Goal: Task Accomplishment & Management: Use online tool/utility

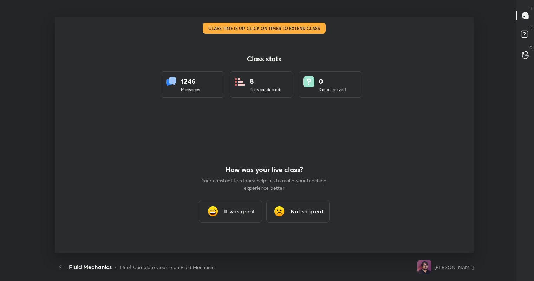
scroll to position [2, 0]
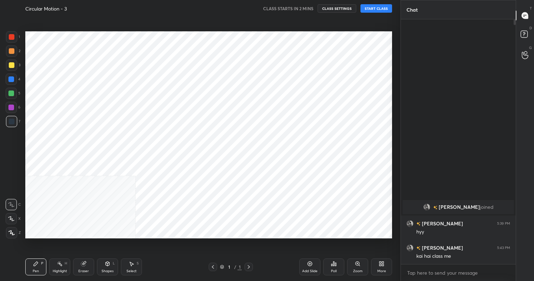
scroll to position [34917, 34780]
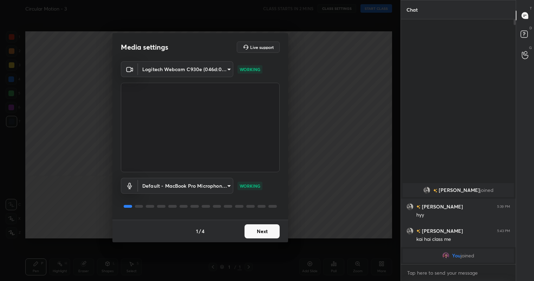
click at [267, 231] on button "Next" at bounding box center [262, 231] width 35 height 14
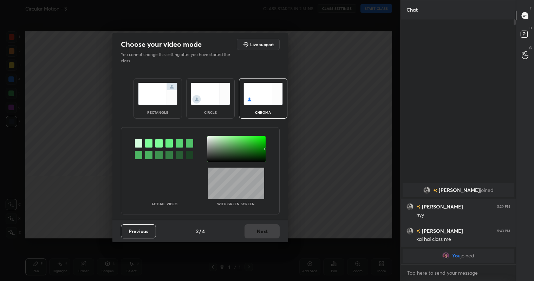
click at [209, 96] on img at bounding box center [210, 94] width 39 height 22
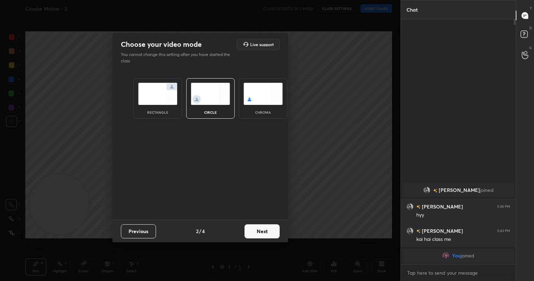
click at [265, 230] on button "Next" at bounding box center [262, 231] width 35 height 14
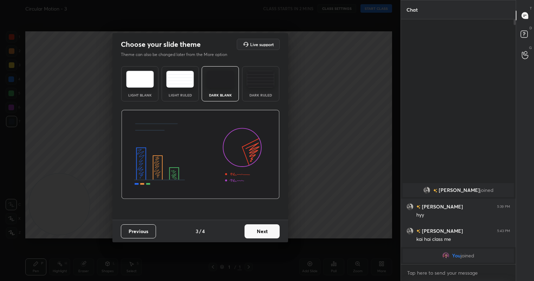
click at [265, 230] on button "Next" at bounding box center [262, 231] width 35 height 14
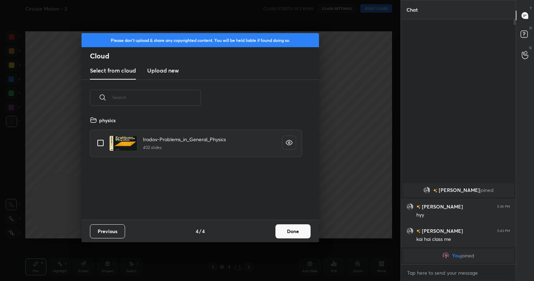
click at [301, 231] on button "Done" at bounding box center [293, 231] width 35 height 14
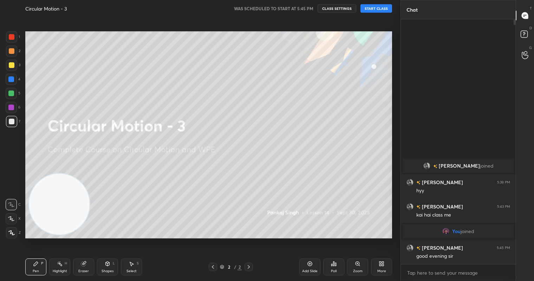
click at [376, 11] on button "START CLASS" at bounding box center [377, 8] width 32 height 8
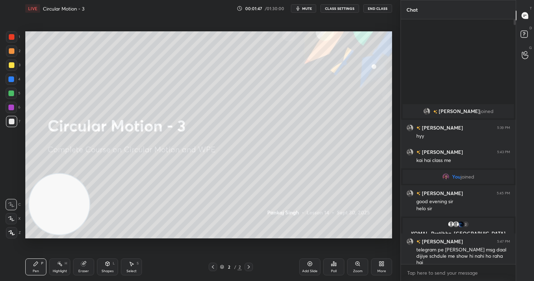
click at [311, 267] on div "Add Slide" at bounding box center [309, 266] width 21 height 17
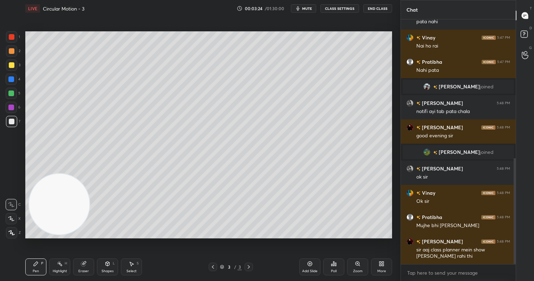
scroll to position [337, 0]
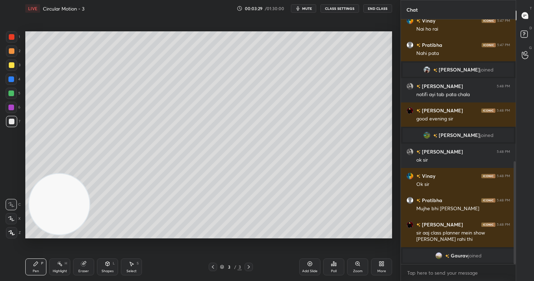
drag, startPoint x: 11, startPoint y: 38, endPoint x: 11, endPoint y: 50, distance: 11.6
click at [11, 39] on div at bounding box center [12, 37] width 6 height 6
click at [11, 50] on div at bounding box center [12, 51] width 6 height 6
click at [13, 66] on div at bounding box center [12, 65] width 6 height 6
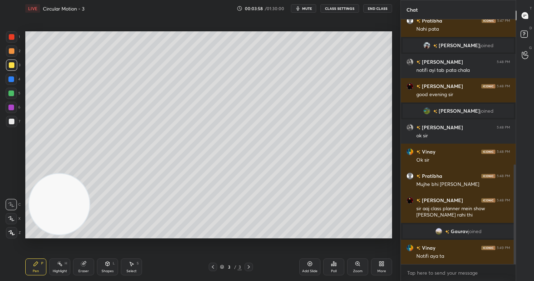
scroll to position [372, 0]
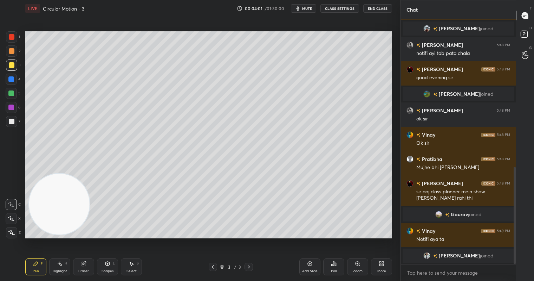
click at [215, 263] on div at bounding box center [213, 266] width 8 height 8
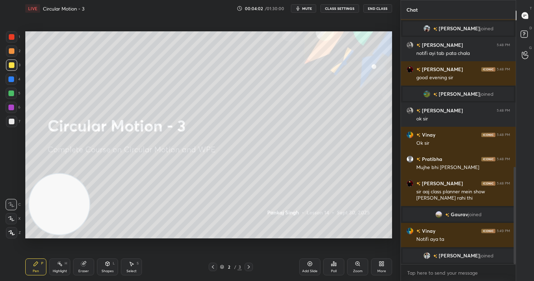
click at [314, 263] on div "Add Slide" at bounding box center [309, 266] width 21 height 17
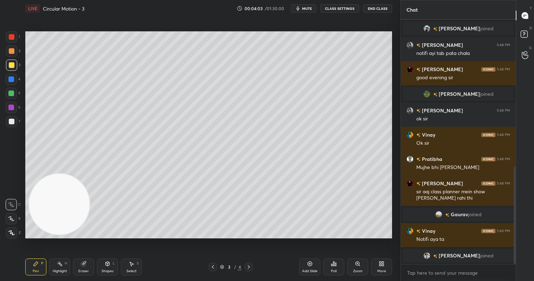
click at [13, 95] on div at bounding box center [11, 93] width 6 height 6
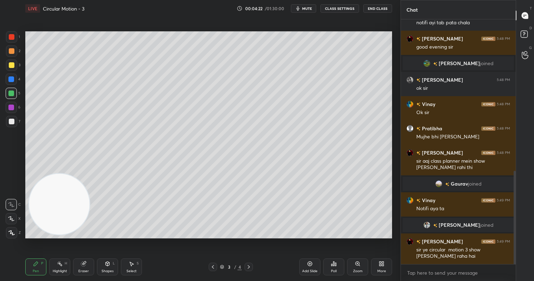
scroll to position [413, 0]
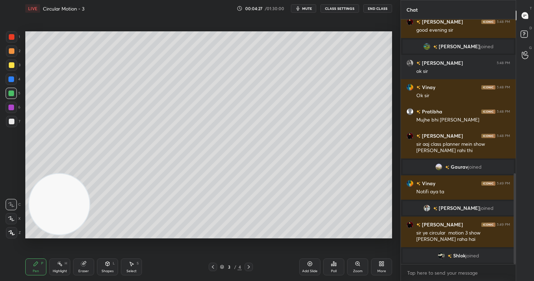
drag, startPoint x: 135, startPoint y: 263, endPoint x: 134, endPoint y: 256, distance: 6.7
click at [135, 261] on div "Select S" at bounding box center [131, 266] width 21 height 17
click at [132, 265] on icon at bounding box center [132, 263] width 6 height 6
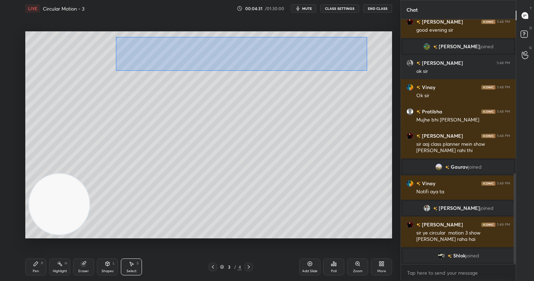
drag, startPoint x: 117, startPoint y: 36, endPoint x: 379, endPoint y: 71, distance: 264.5
click at [380, 72] on div "0 ° Undo Copy Duplicate Duplicate to new slide Delete" at bounding box center [208, 134] width 367 height 206
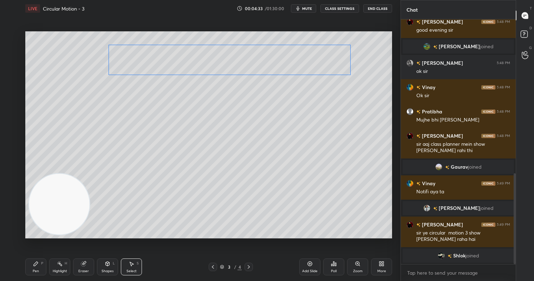
drag, startPoint x: 273, startPoint y: 63, endPoint x: 263, endPoint y: 73, distance: 14.9
click at [262, 63] on div "0 ° Undo Copy Duplicate Duplicate to new slide Delete" at bounding box center [208, 134] width 367 height 206
click at [250, 126] on div "0 ° Undo Copy Duplicate Duplicate to new slide Delete" at bounding box center [208, 134] width 367 height 206
click at [34, 270] on div "Pen" at bounding box center [36, 271] width 6 height 4
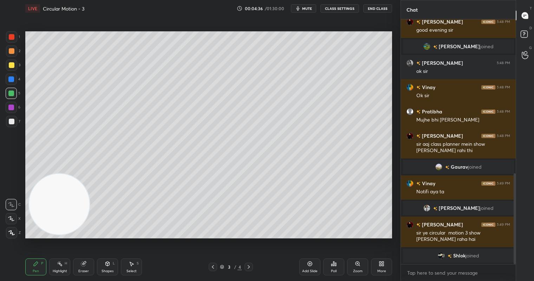
click at [9, 49] on div at bounding box center [12, 51] width 6 height 6
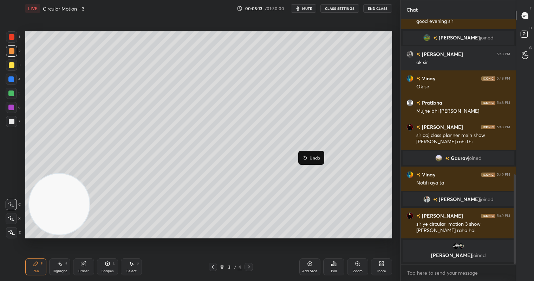
click at [312, 159] on p "Undo" at bounding box center [315, 158] width 11 height 6
click at [330, 167] on p "Undo" at bounding box center [328, 166] width 11 height 6
click at [11, 96] on div at bounding box center [11, 93] width 6 height 6
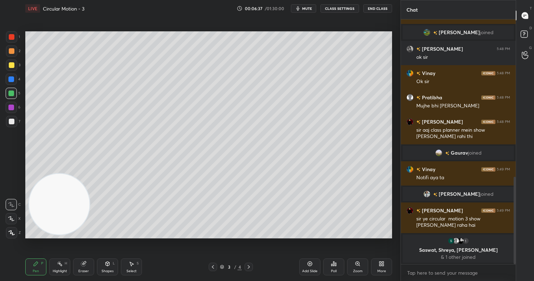
click at [309, 11] on span "mute" at bounding box center [307, 8] width 10 height 5
click at [309, 11] on button "unmute" at bounding box center [303, 8] width 25 height 8
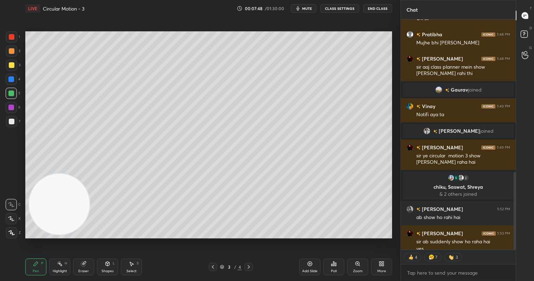
scroll to position [451, 0]
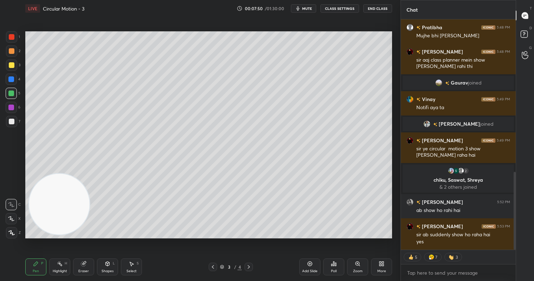
click at [309, 9] on span "mute" at bounding box center [307, 8] width 10 height 5
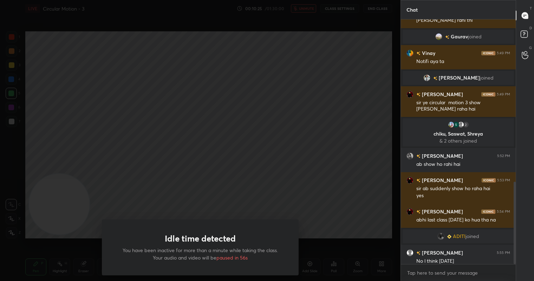
scroll to position [482, 0]
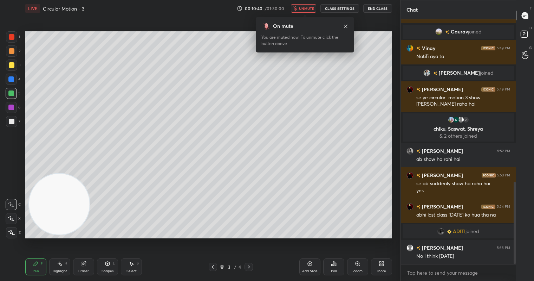
click at [304, 8] on span "unmute" at bounding box center [306, 8] width 15 height 5
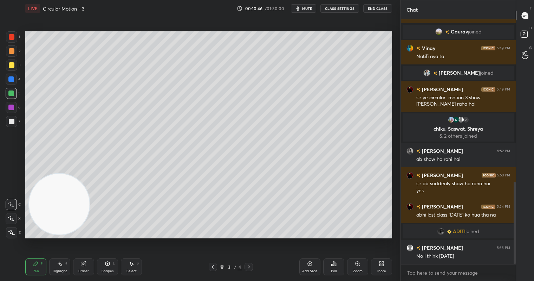
click at [9, 51] on div at bounding box center [12, 51] width 6 height 6
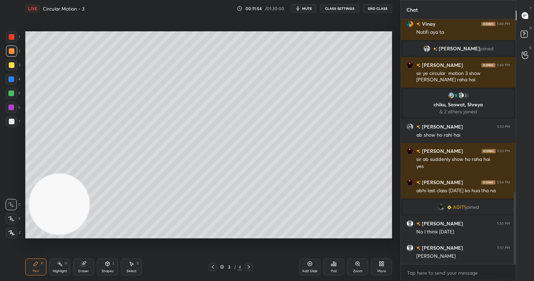
click at [137, 266] on div "Select S" at bounding box center [131, 266] width 21 height 17
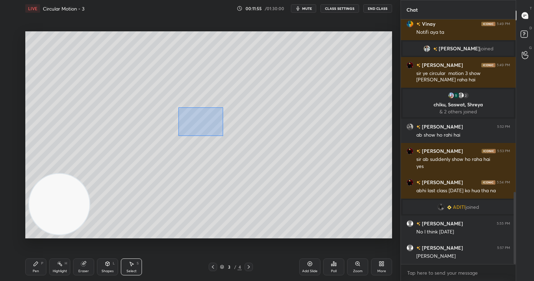
drag, startPoint x: 179, startPoint y: 107, endPoint x: 225, endPoint y: 135, distance: 54.1
click at [225, 136] on div "0 ° Undo Copy Duplicate Duplicate to new slide Delete" at bounding box center [208, 134] width 367 height 206
drag, startPoint x: 208, startPoint y: 123, endPoint x: 179, endPoint y: 124, distance: 28.8
click at [179, 124] on div "0 ° Undo Copy Duplicate Duplicate to new slide Delete" at bounding box center [208, 134] width 367 height 206
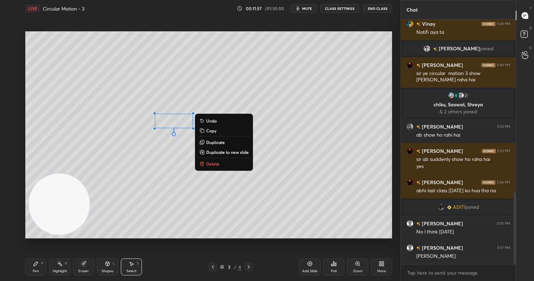
click at [178, 180] on div "0 ° Undo Copy Duplicate Duplicate to new slide Delete" at bounding box center [208, 134] width 367 height 206
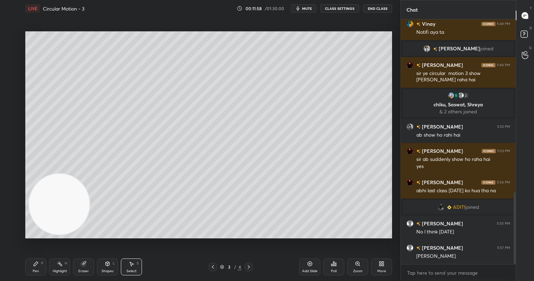
click at [39, 268] on div "Pen P" at bounding box center [35, 266] width 21 height 17
click at [12, 94] on div at bounding box center [11, 93] width 6 height 6
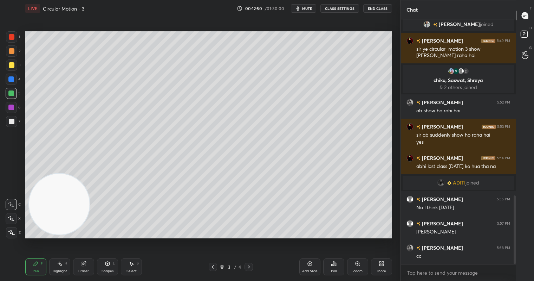
scroll to position [626, 0]
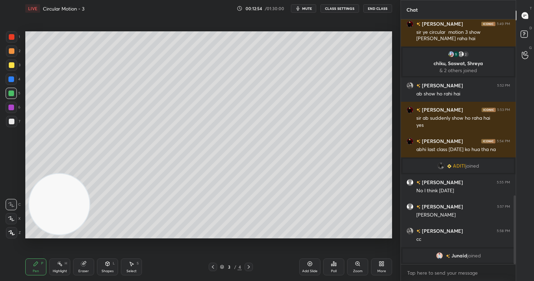
drag, startPoint x: 307, startPoint y: 266, endPoint x: 310, endPoint y: 241, distance: 24.8
click at [307, 265] on div "Add Slide" at bounding box center [309, 266] width 21 height 17
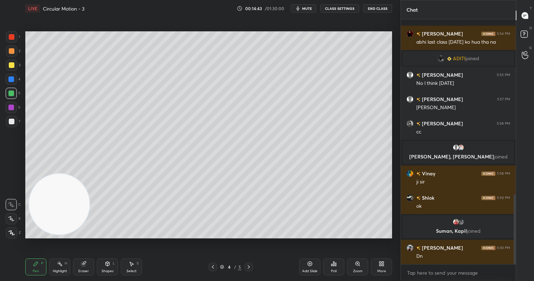
scroll to position [630, 0]
click at [14, 38] on div at bounding box center [12, 37] width 6 height 6
click at [336, 267] on div "Poll" at bounding box center [333, 266] width 21 height 17
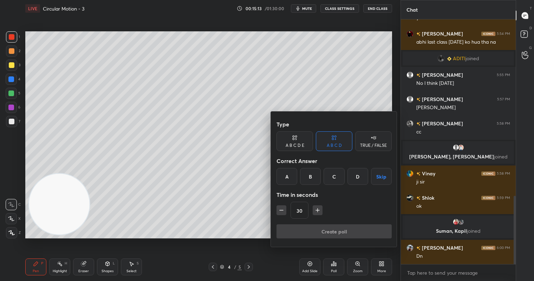
click at [378, 145] on div "TRUE / FALSE" at bounding box center [373, 145] width 27 height 4
click at [296, 176] on div "True" at bounding box center [295, 176] width 37 height 17
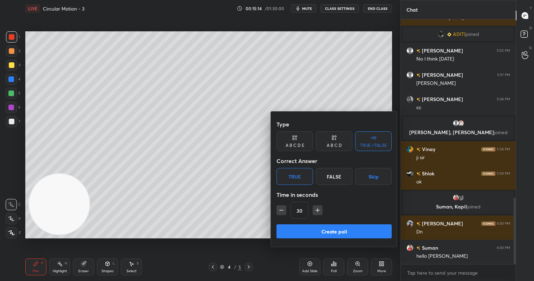
click at [340, 234] on button "Create poll" at bounding box center [334, 231] width 115 height 14
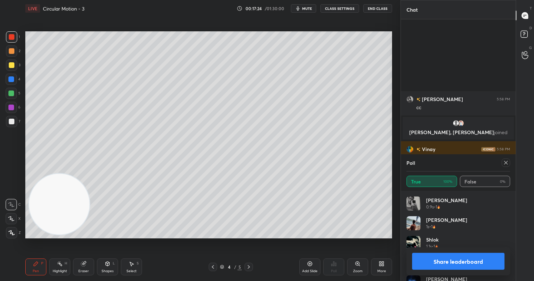
scroll to position [756, 0]
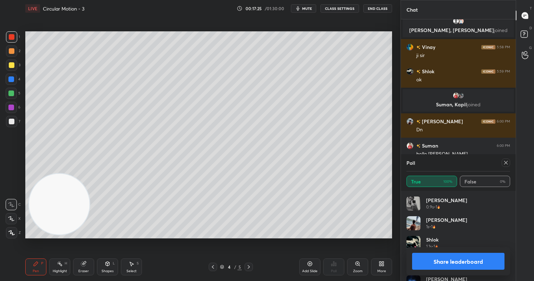
click at [459, 256] on button "Share leaderboard" at bounding box center [458, 260] width 92 height 17
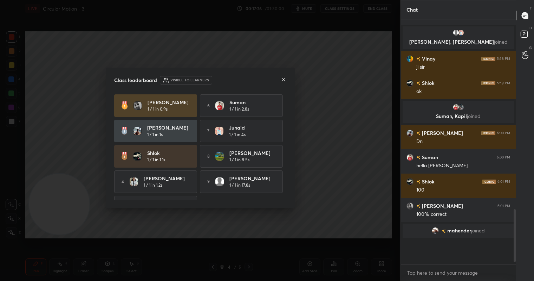
scroll to position [0, 0]
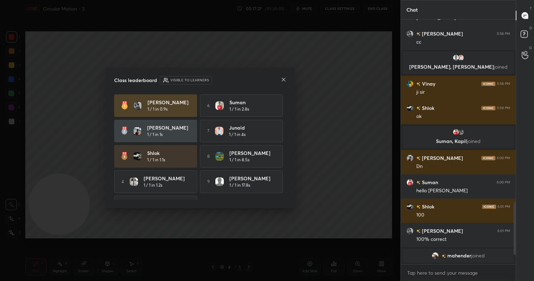
click at [283, 81] on icon at bounding box center [284, 80] width 6 height 6
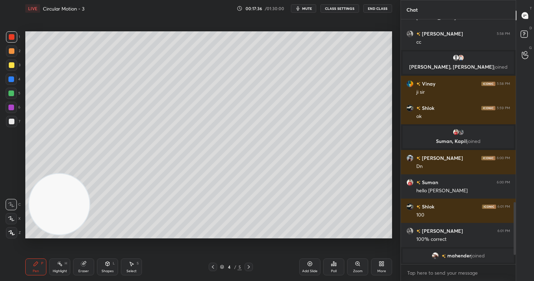
scroll to position [704, 0]
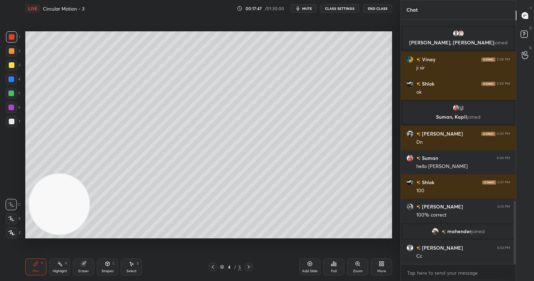
click at [9, 63] on div at bounding box center [12, 65] width 6 height 6
drag, startPoint x: 11, startPoint y: 49, endPoint x: 12, endPoint y: 52, distance: 3.7
click at [12, 50] on div at bounding box center [12, 51] width 6 height 6
click at [250, 265] on icon at bounding box center [249, 267] width 6 height 6
click at [9, 65] on div at bounding box center [12, 65] width 6 height 6
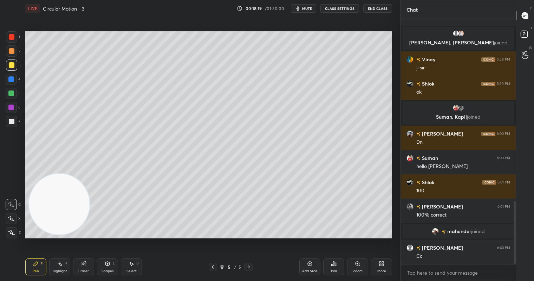
drag, startPoint x: 11, startPoint y: 107, endPoint x: 17, endPoint y: 107, distance: 6.0
click at [12, 106] on div at bounding box center [11, 107] width 6 height 6
drag, startPoint x: 83, startPoint y: 265, endPoint x: 101, endPoint y: 246, distance: 25.6
click at [85, 264] on icon at bounding box center [84, 263] width 6 height 6
click at [37, 271] on div "Pen" at bounding box center [36, 271] width 6 height 4
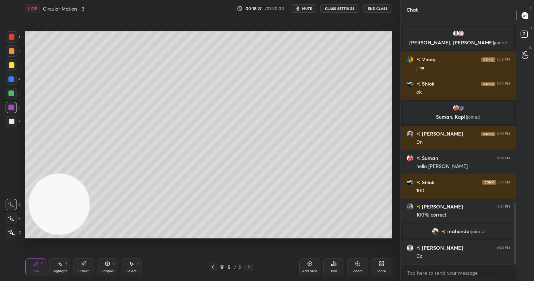
scroll to position [729, 0]
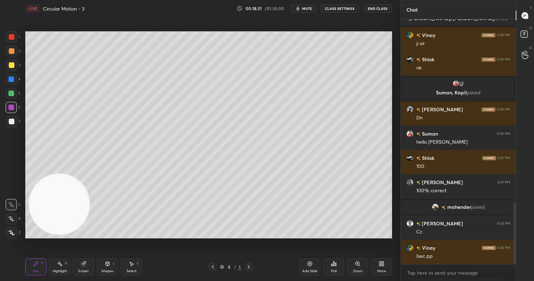
click at [85, 266] on div "Eraser" at bounding box center [83, 266] width 21 height 17
click at [37, 266] on div "Pen P" at bounding box center [35, 266] width 21 height 17
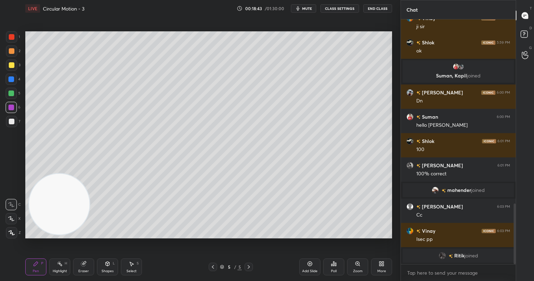
click at [11, 90] on div at bounding box center [11, 93] width 6 height 6
drag, startPoint x: 215, startPoint y: 268, endPoint x: 215, endPoint y: 263, distance: 4.2
click at [215, 267] on icon at bounding box center [213, 267] width 6 height 6
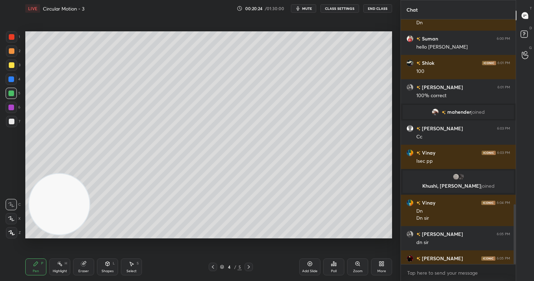
scroll to position [756, 0]
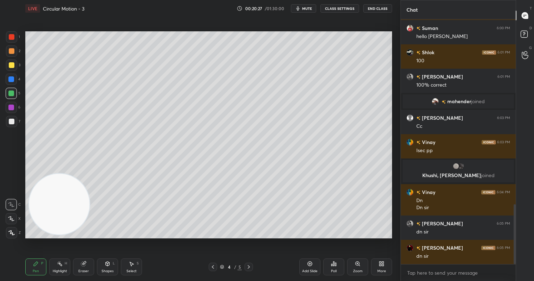
click at [251, 266] on icon at bounding box center [249, 267] width 6 height 6
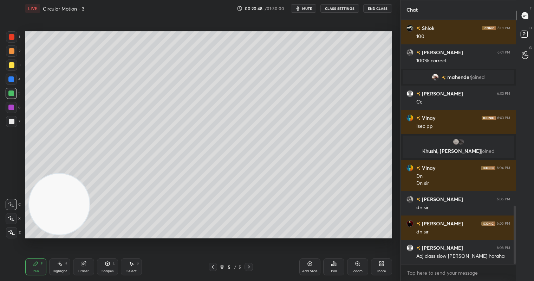
scroll to position [797, 0]
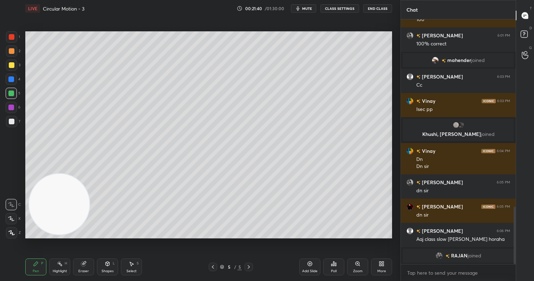
click at [135, 272] on div "Select" at bounding box center [132, 271] width 10 height 4
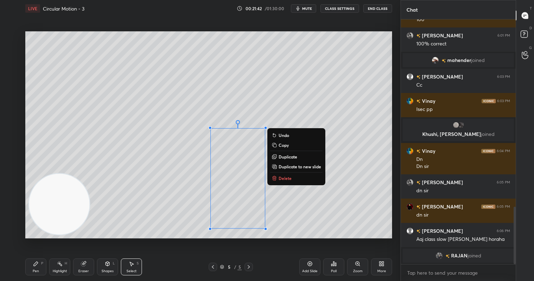
drag, startPoint x: 176, startPoint y: 122, endPoint x: 284, endPoint y: 238, distance: 158.4
click at [284, 238] on div "0 ° Undo Copy Duplicate Duplicate to new slide Delete Setting up your live clas…" at bounding box center [208, 135] width 373 height 236
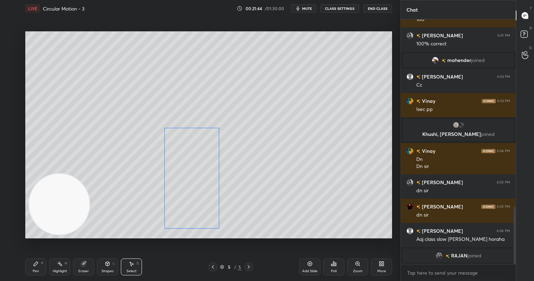
drag, startPoint x: 244, startPoint y: 190, endPoint x: 198, endPoint y: 190, distance: 46.0
click at [198, 190] on div "0 ° Undo Copy Duplicate Duplicate to new slide Delete" at bounding box center [208, 134] width 367 height 206
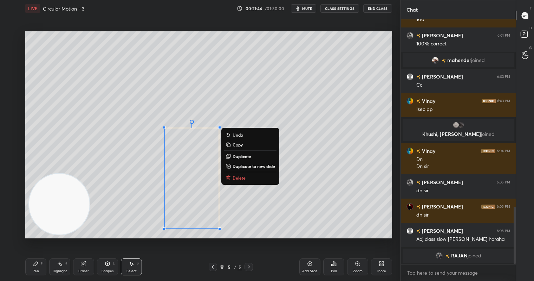
click at [282, 219] on div "0 ° Undo Copy Duplicate Duplicate to new slide Delete" at bounding box center [208, 134] width 367 height 206
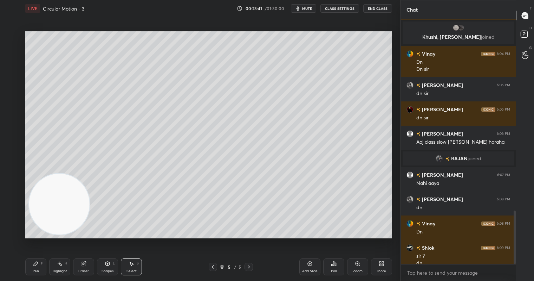
scroll to position [872, 0]
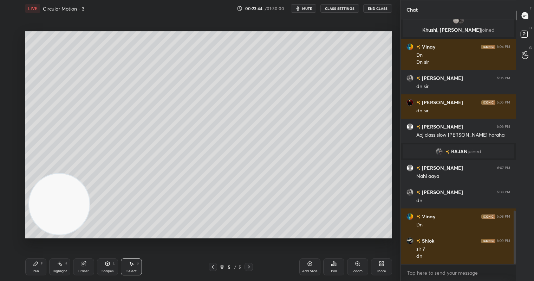
click at [33, 269] on div "Pen" at bounding box center [36, 271] width 6 height 4
drag, startPoint x: 11, startPoint y: 50, endPoint x: 18, endPoint y: 53, distance: 7.4
click at [13, 50] on div at bounding box center [12, 51] width 6 height 6
click at [335, 265] on icon at bounding box center [334, 263] width 6 height 6
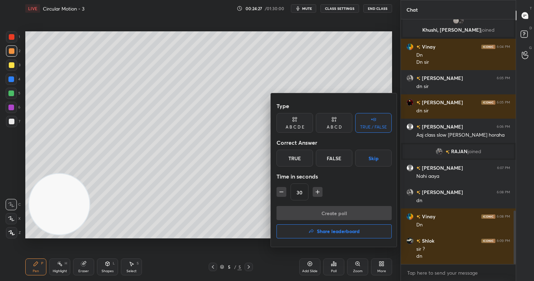
click at [284, 120] on div "A B C D E" at bounding box center [295, 123] width 37 height 20
drag, startPoint x: 363, startPoint y: 152, endPoint x: 362, endPoint y: 201, distance: 48.5
click at [362, 154] on div "E" at bounding box center [363, 157] width 17 height 17
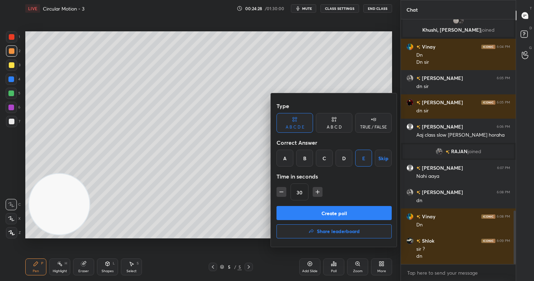
click at [359, 215] on button "Create poll" at bounding box center [334, 213] width 115 height 14
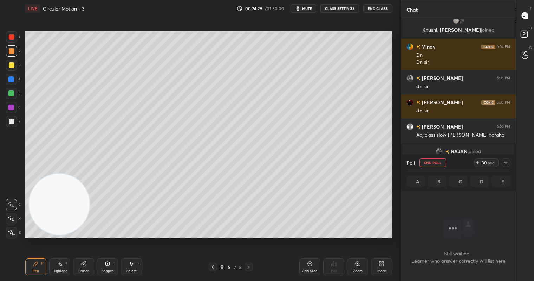
scroll to position [147, 113]
click at [490, 161] on div "sec" at bounding box center [491, 163] width 8 height 6
click at [490, 162] on div "sec" at bounding box center [491, 163] width 8 height 6
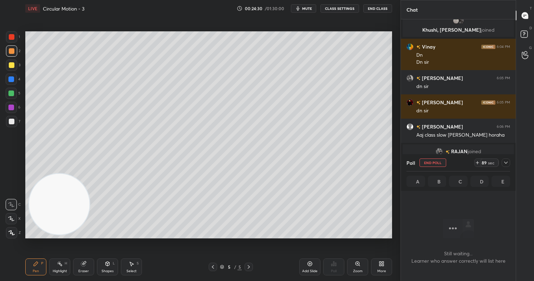
click at [504, 161] on icon at bounding box center [506, 163] width 6 height 6
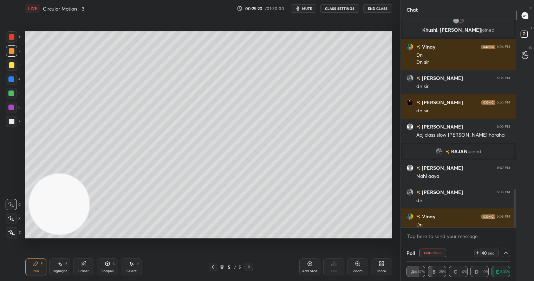
scroll to position [908, 0]
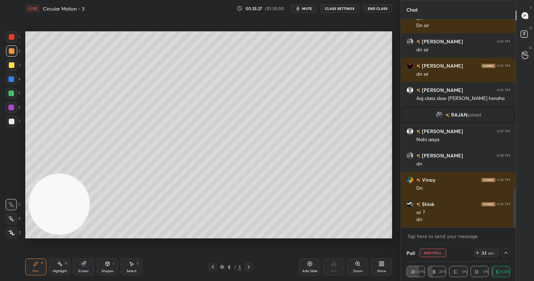
click at [506, 251] on icon at bounding box center [506, 253] width 6 height 6
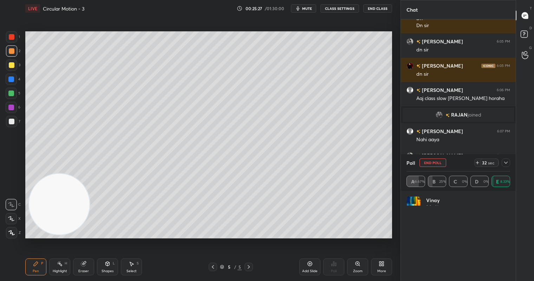
scroll to position [82, 102]
click at [506, 165] on div at bounding box center [506, 162] width 8 height 8
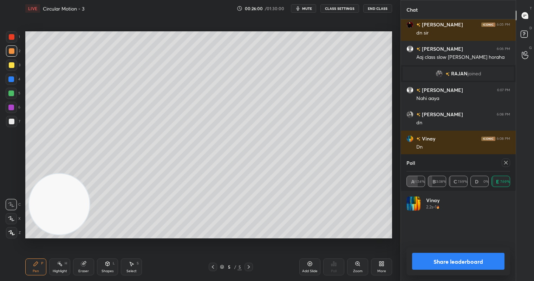
click at [470, 264] on button "Share leaderboard" at bounding box center [458, 260] width 92 height 17
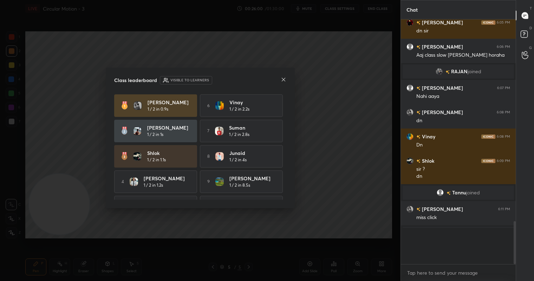
scroll to position [175, 113]
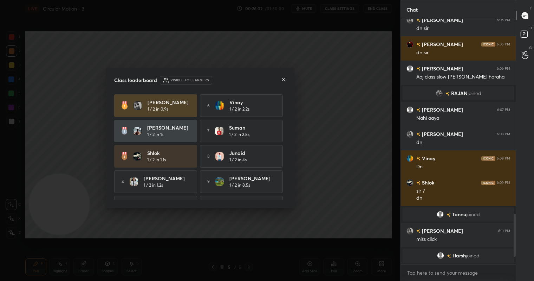
click at [282, 78] on icon at bounding box center [284, 80] width 6 height 6
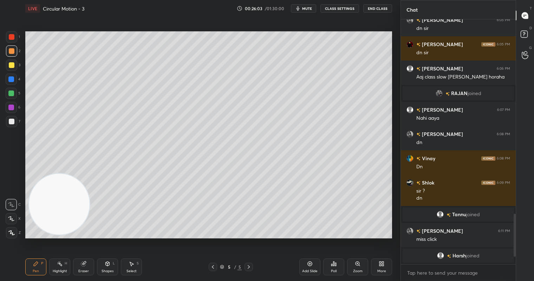
click at [305, 266] on div "Add Slide" at bounding box center [309, 266] width 21 height 17
click at [9, 67] on div at bounding box center [12, 65] width 6 height 6
click at [12, 95] on div at bounding box center [11, 93] width 6 height 6
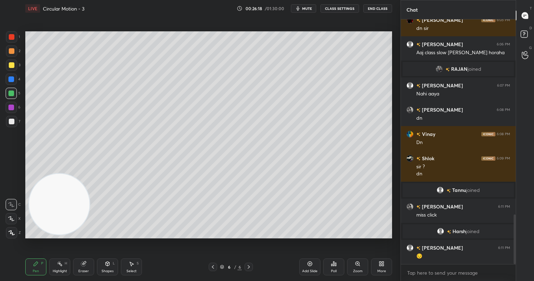
click at [8, 67] on div at bounding box center [11, 64] width 11 height 11
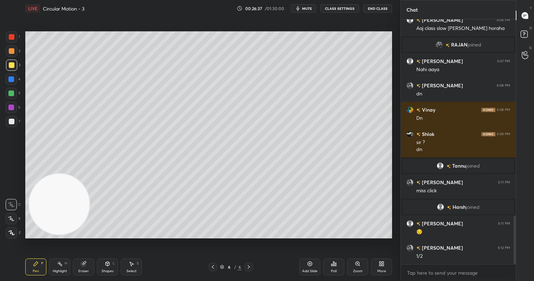
click at [135, 274] on div "Select S" at bounding box center [131, 266] width 21 height 17
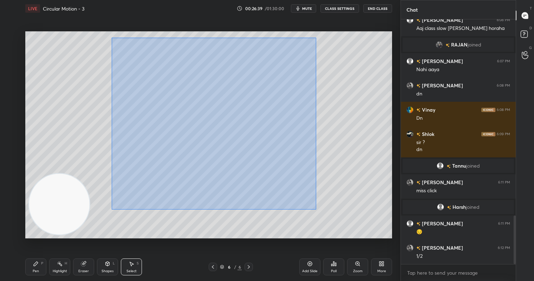
drag, startPoint x: 112, startPoint y: 37, endPoint x: 313, endPoint y: 203, distance: 260.5
click at [316, 207] on div "0 ° Undo Copy Duplicate Duplicate to new slide Delete" at bounding box center [208, 134] width 367 height 206
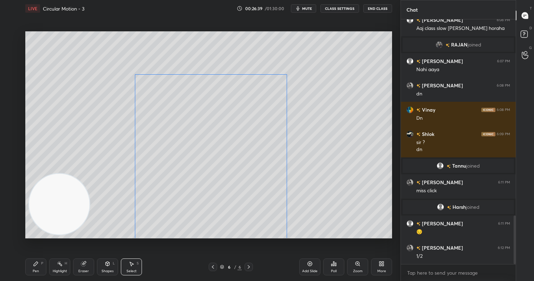
drag, startPoint x: 243, startPoint y: 140, endPoint x: 246, endPoint y: 148, distance: 8.7
click at [245, 150] on div "0 ° Undo Copy Duplicate Duplicate to new slide Delete" at bounding box center [208, 134] width 367 height 206
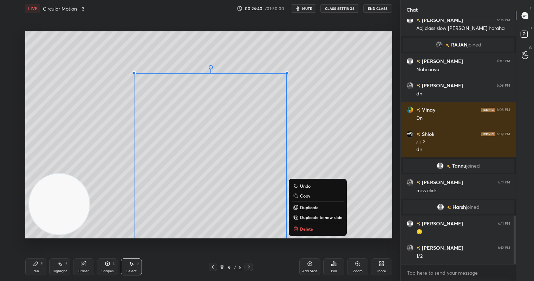
click at [353, 124] on div "0 ° Undo Copy Duplicate Duplicate to new slide Delete" at bounding box center [208, 134] width 367 height 206
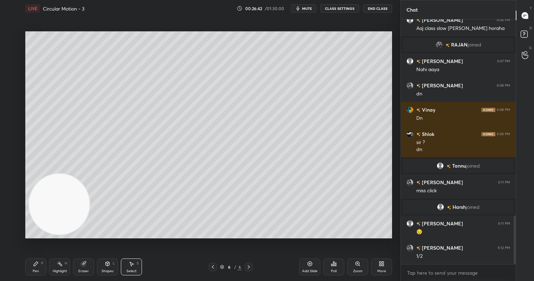
click at [33, 263] on div "Pen P" at bounding box center [35, 266] width 21 height 17
click at [13, 92] on div at bounding box center [11, 93] width 6 height 6
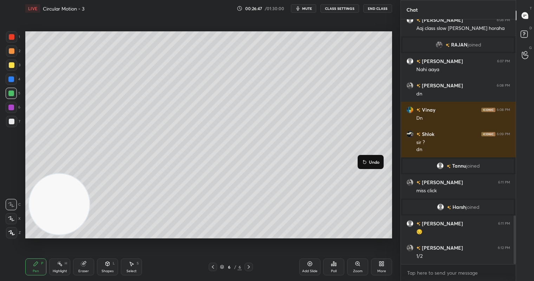
click at [372, 162] on p "Undo" at bounding box center [374, 162] width 11 height 6
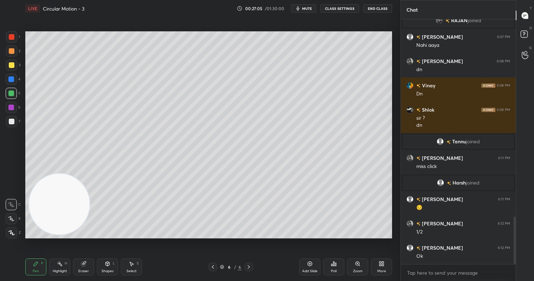
click at [11, 108] on div at bounding box center [11, 107] width 6 height 6
click at [85, 269] on div "Eraser" at bounding box center [83, 271] width 11 height 4
click at [34, 265] on icon at bounding box center [36, 263] width 4 height 4
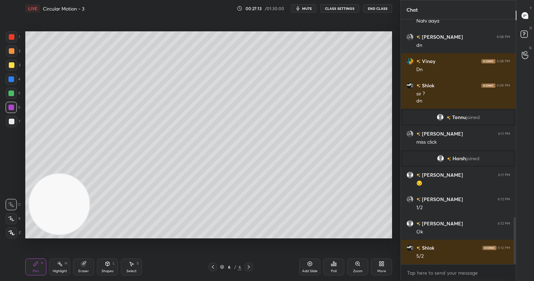
drag, startPoint x: 13, startPoint y: 49, endPoint x: 25, endPoint y: 52, distance: 11.6
click at [15, 49] on div at bounding box center [11, 50] width 11 height 11
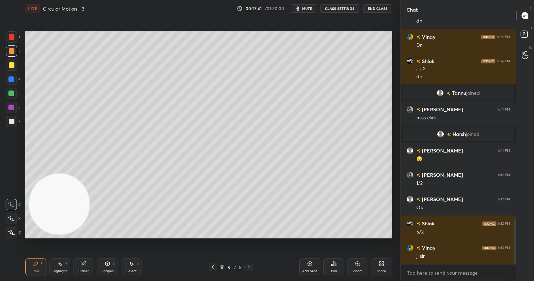
scroll to position [1083, 0]
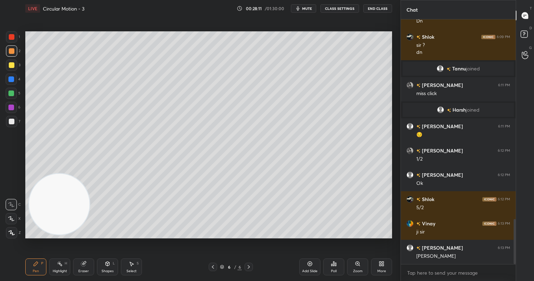
drag, startPoint x: 14, startPoint y: 124, endPoint x: 25, endPoint y: 138, distance: 17.3
click at [17, 126] on div "7" at bounding box center [13, 121] width 14 height 11
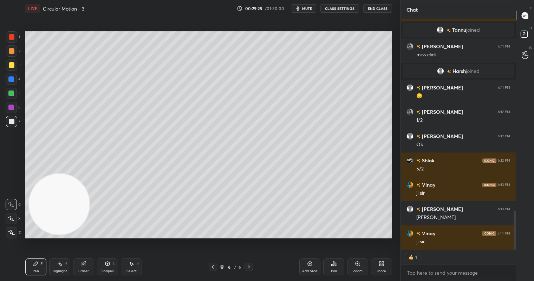
type textarea "x"
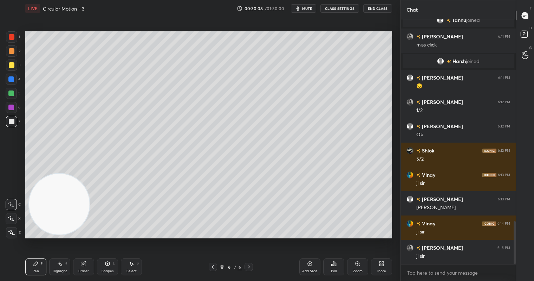
scroll to position [1149, 0]
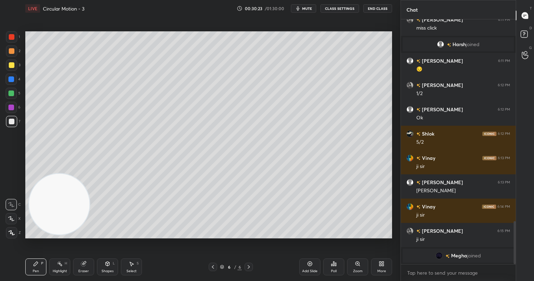
click at [378, 267] on div "More" at bounding box center [381, 266] width 21 height 17
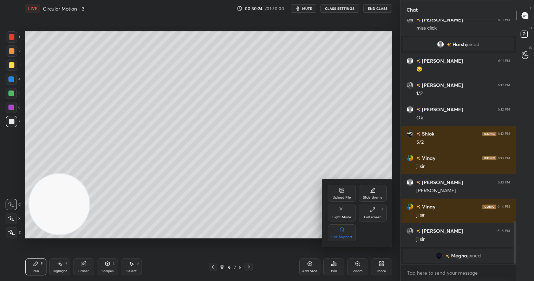
click at [337, 195] on div "Upload File" at bounding box center [342, 197] width 18 height 4
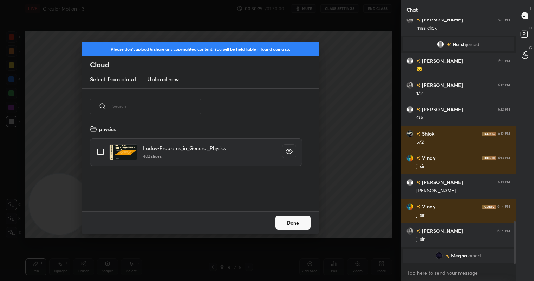
click at [165, 85] on new "Upload new" at bounding box center [163, 80] width 32 height 18
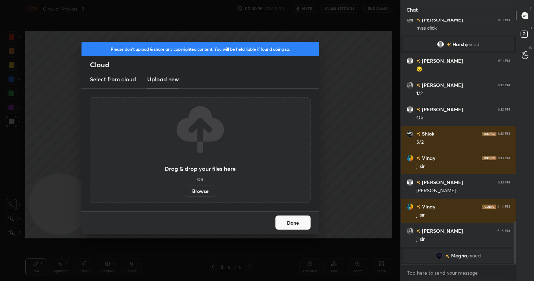
click at [205, 191] on label "Browse" at bounding box center [200, 190] width 31 height 11
click at [185, 191] on input "Browse" at bounding box center [185, 190] width 0 height 11
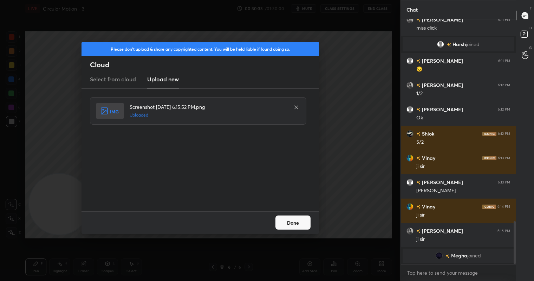
click at [296, 224] on button "Done" at bounding box center [293, 222] width 35 height 14
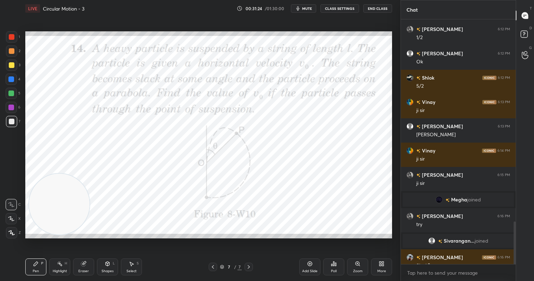
scroll to position [1159, 0]
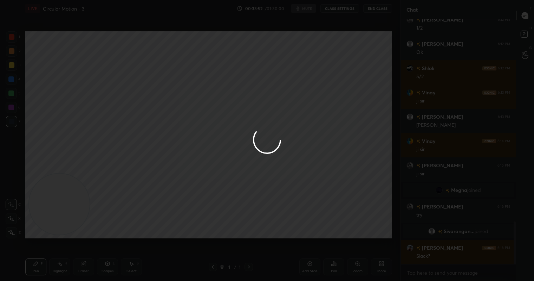
click at [212, 196] on div at bounding box center [267, 140] width 534 height 281
